Goal: Task Accomplishment & Management: Manage account settings

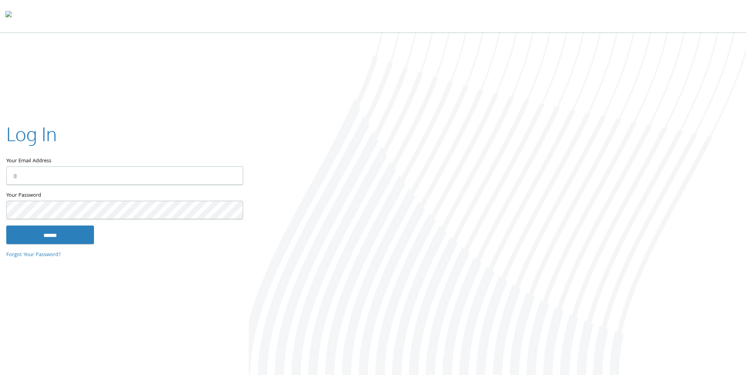
type input "**********"
click at [61, 229] on input "******" at bounding box center [50, 234] width 88 height 19
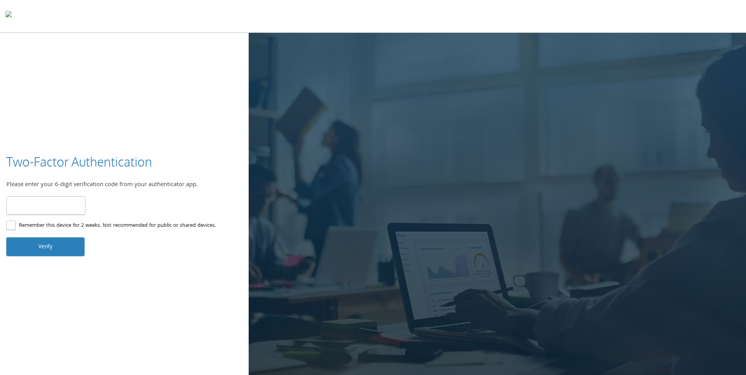
click at [62, 207] on input "number" at bounding box center [45, 206] width 79 height 18
type input "******"
